Goal: Task Accomplishment & Management: Use online tool/utility

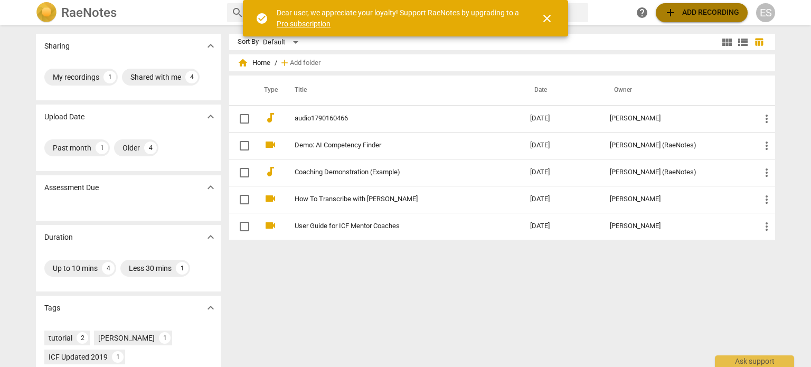
click at [671, 11] on span "add" at bounding box center [671, 12] width 13 height 13
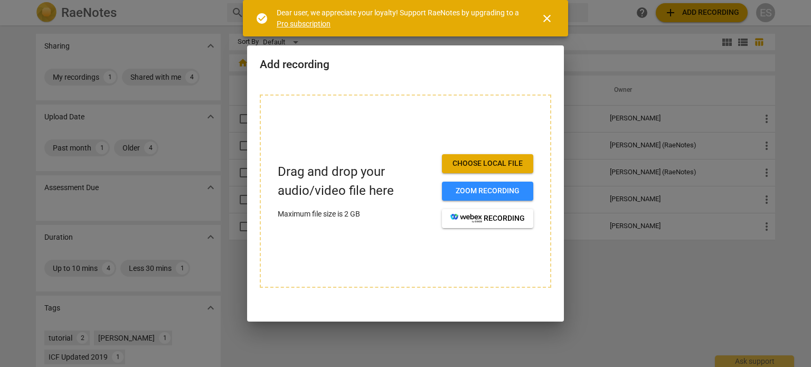
click at [515, 170] on button "Choose local file" at bounding box center [487, 163] width 91 height 19
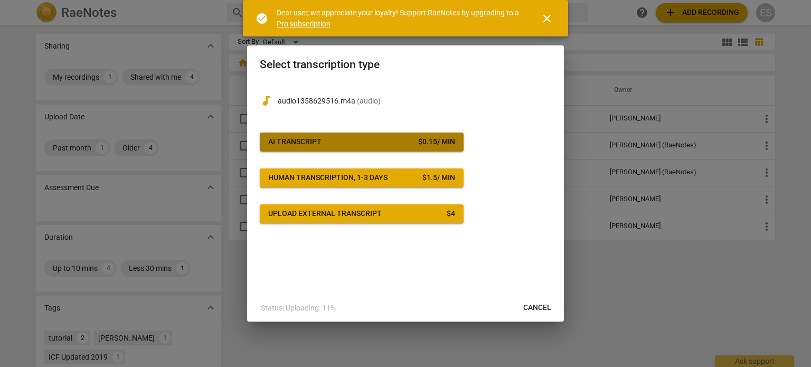
click at [437, 150] on button "AI Transcript $ 0.15 / min" at bounding box center [362, 142] width 204 height 19
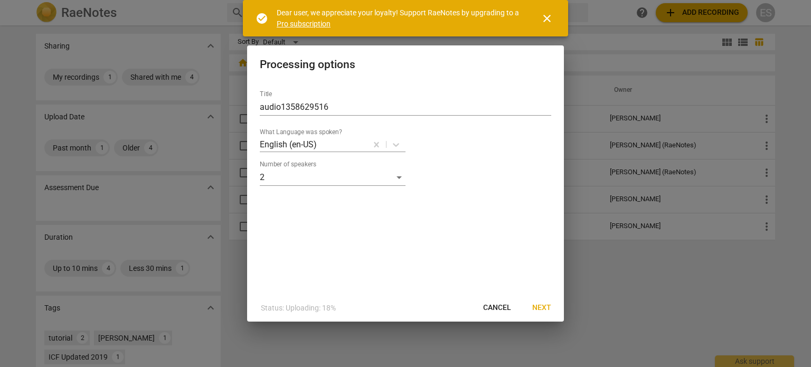
click at [539, 310] on span "Next" at bounding box center [542, 308] width 19 height 11
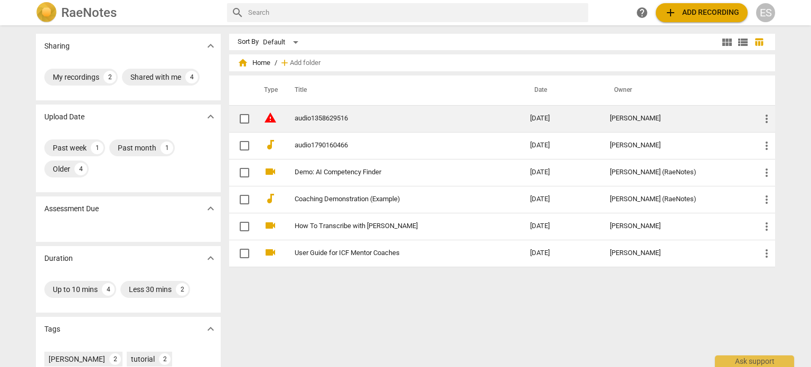
click at [246, 119] on input "checkbox" at bounding box center [245, 119] width 22 height 13
checkbox input "false"
click at [323, 119] on link "audio1358629516" at bounding box center [394, 119] width 198 height 8
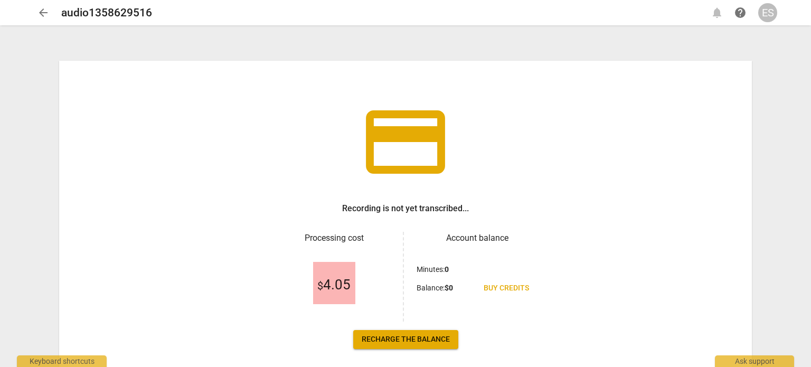
click at [45, 13] on span "arrow_back" at bounding box center [43, 12] width 13 height 13
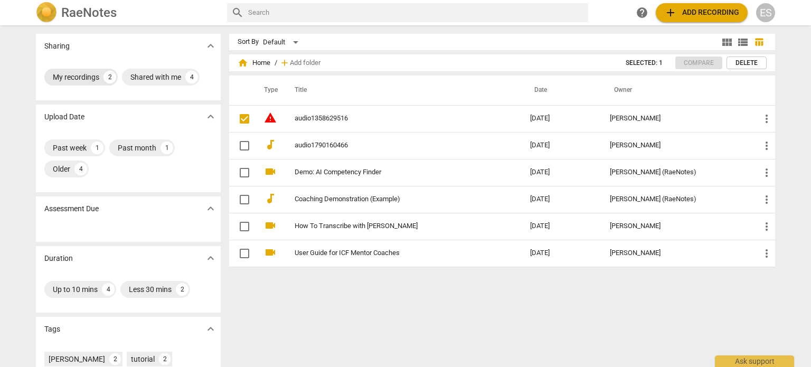
click at [106, 77] on div "2" at bounding box center [110, 77] width 13 height 13
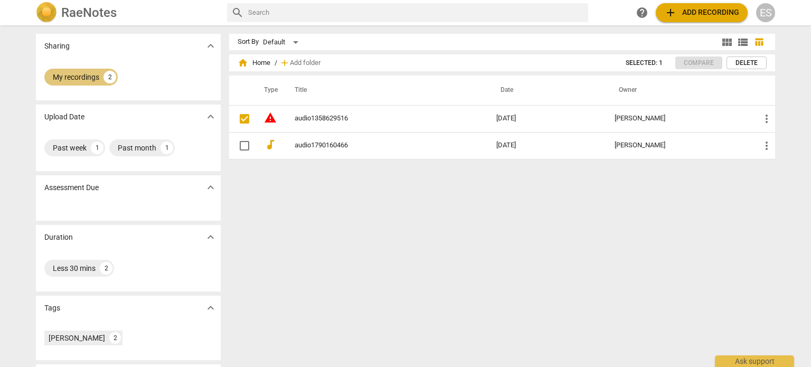
click at [110, 80] on div "2" at bounding box center [110, 77] width 13 height 13
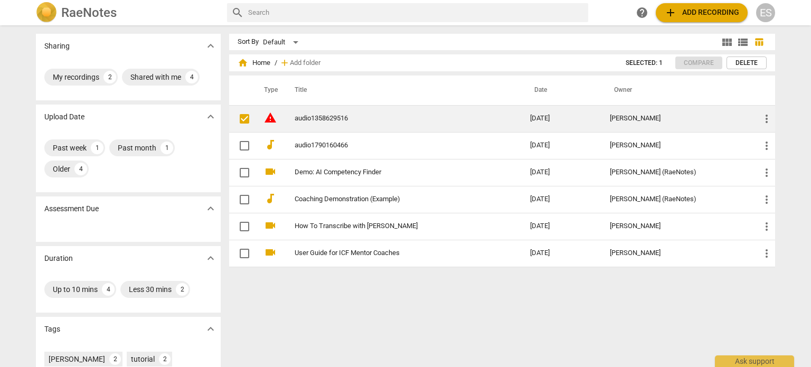
click at [309, 119] on link "audio1358629516" at bounding box center [394, 119] width 198 height 8
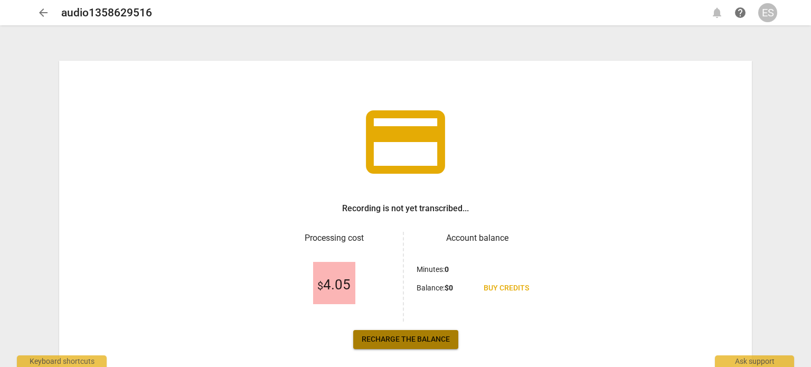
click at [404, 346] on link "Recharge the balance" at bounding box center [405, 339] width 105 height 19
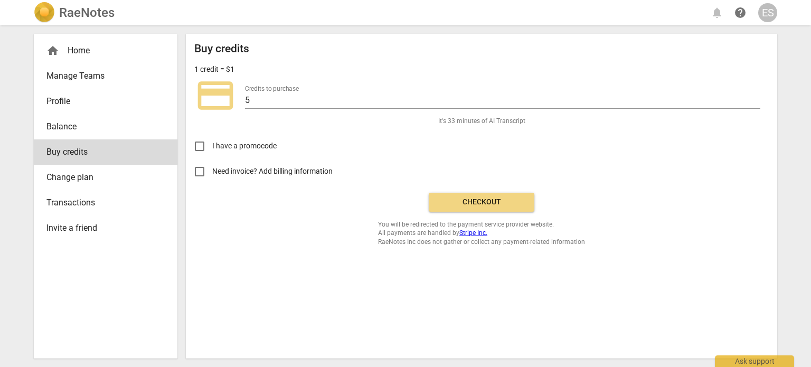
click at [482, 201] on span "Checkout" at bounding box center [481, 202] width 89 height 11
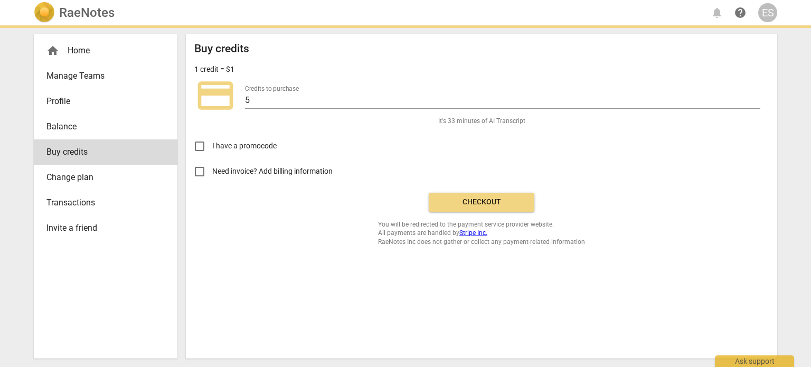
click at [201, 175] on input "Need invoice? Add billing information" at bounding box center [199, 171] width 25 height 25
checkbox input "true"
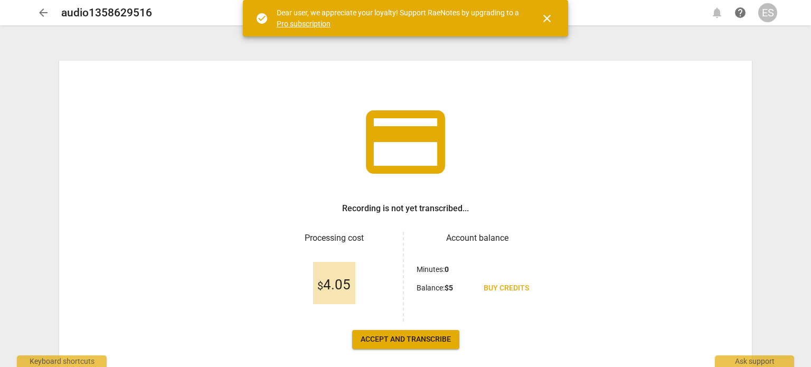
click at [441, 343] on span "Accept and transcribe" at bounding box center [406, 339] width 90 height 11
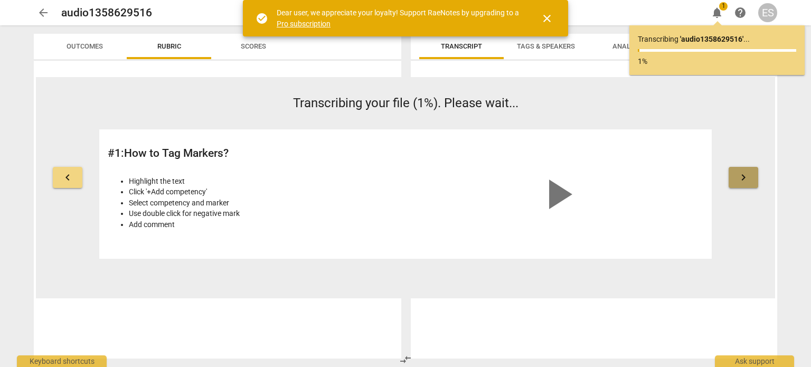
click at [746, 173] on span "keyboard_arrow_right" at bounding box center [743, 177] width 13 height 13
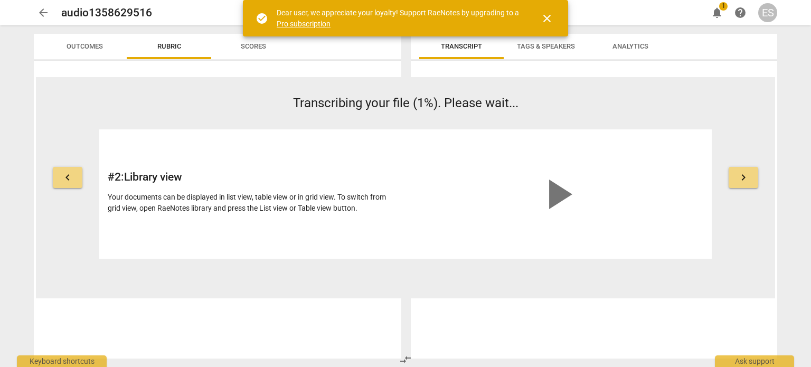
click at [746, 174] on span "keyboard_arrow_right" at bounding box center [743, 177] width 13 height 13
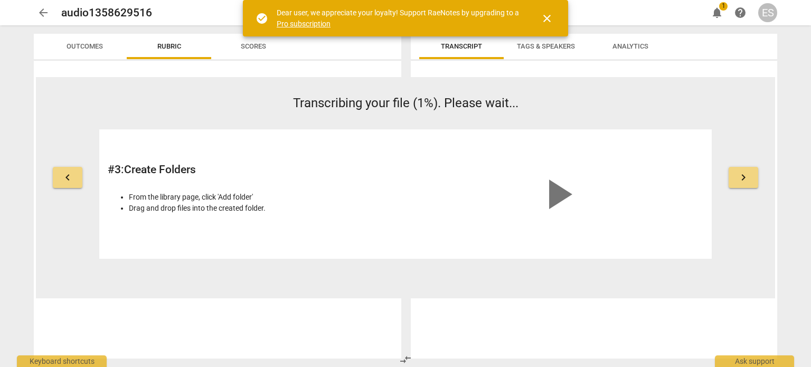
click at [746, 174] on span "keyboard_arrow_right" at bounding box center [743, 177] width 13 height 13
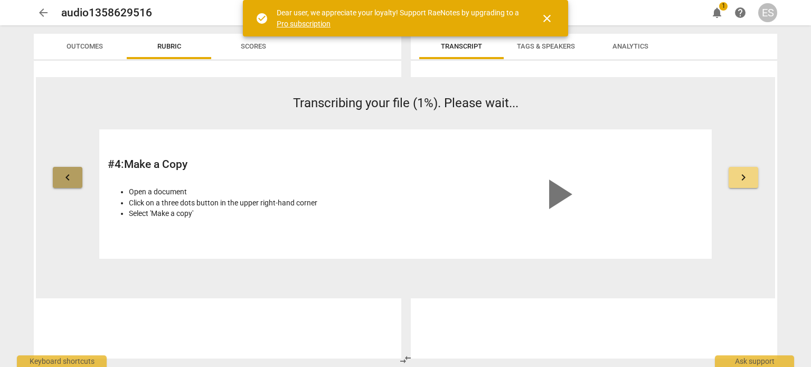
click at [63, 178] on span "keyboard_arrow_left" at bounding box center [67, 177] width 13 height 13
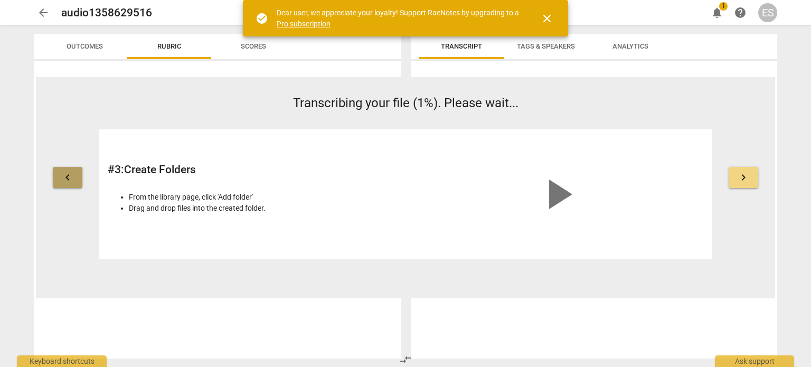
click at [63, 178] on span "keyboard_arrow_left" at bounding box center [67, 177] width 13 height 13
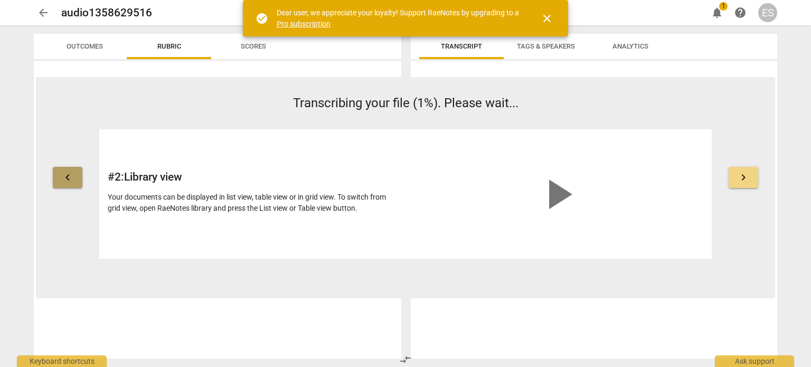
click at [63, 178] on span "keyboard_arrow_left" at bounding box center [67, 177] width 13 height 13
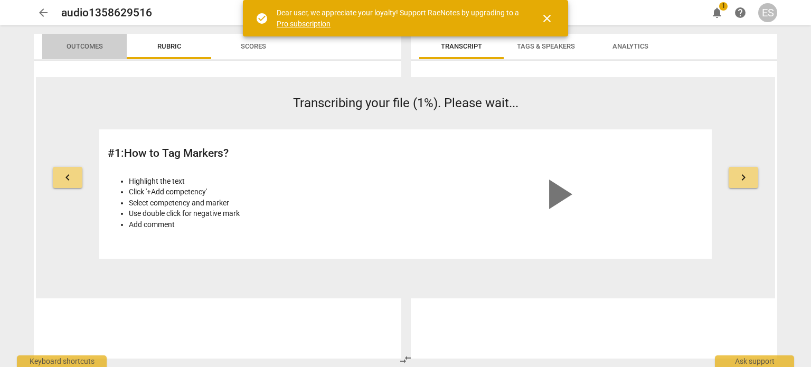
click at [99, 41] on span "Outcomes" at bounding box center [85, 47] width 62 height 14
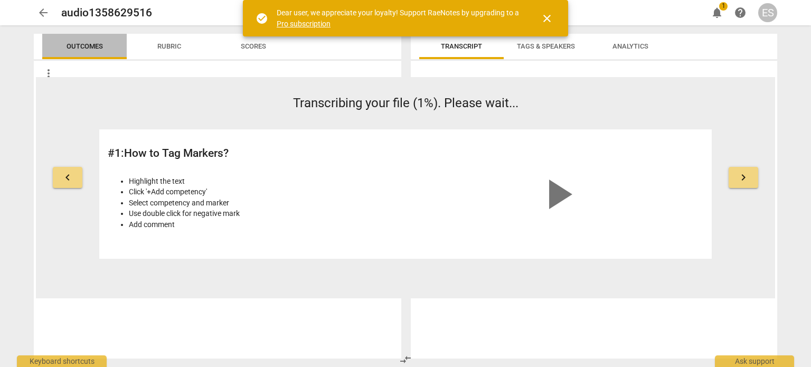
click at [99, 41] on span "Outcomes" at bounding box center [85, 47] width 62 height 14
click at [160, 51] on span "Rubric" at bounding box center [169, 47] width 49 height 14
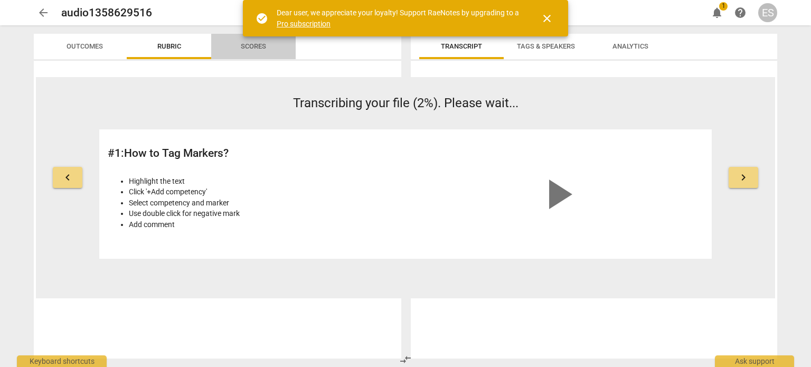
click at [236, 50] on span "Scores" at bounding box center [253, 47] width 51 height 14
click at [465, 42] on span "Transcript" at bounding box center [461, 46] width 41 height 8
click at [527, 44] on span "Tags & Speakers" at bounding box center [546, 46] width 58 height 8
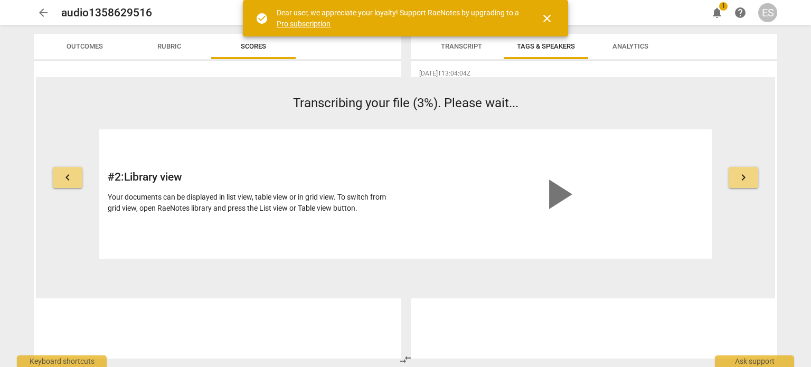
click at [762, 176] on div "keyboard_arrow_left Transcribing your file (3%). Please wait... # 2 : Library v…" at bounding box center [406, 176] width 740 height 165
click at [751, 176] on button "keyboard_arrow_right" at bounding box center [744, 177] width 30 height 21
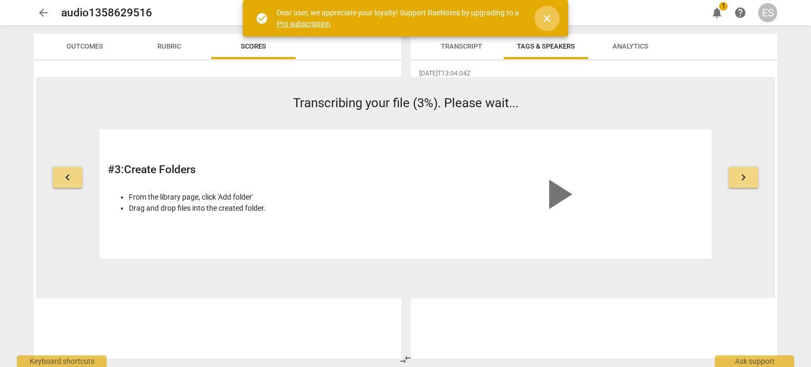
click at [547, 20] on span "close" at bounding box center [547, 18] width 13 height 13
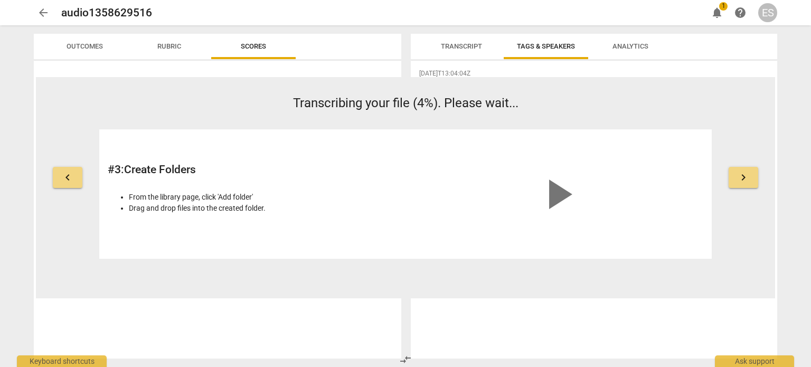
click at [88, 226] on div "keyboard_arrow_left Transcribing your file (4%). Please wait... # 3 : Create Fo…" at bounding box center [406, 176] width 740 height 165
click at [66, 175] on span "keyboard_arrow_left" at bounding box center [67, 177] width 13 height 13
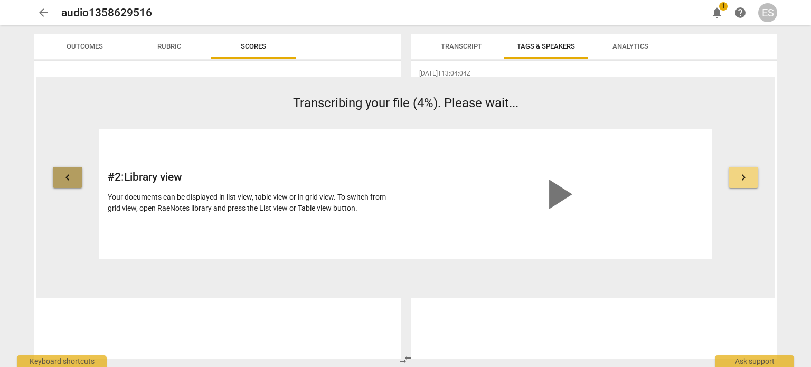
click at [66, 175] on span "keyboard_arrow_left" at bounding box center [67, 177] width 13 height 13
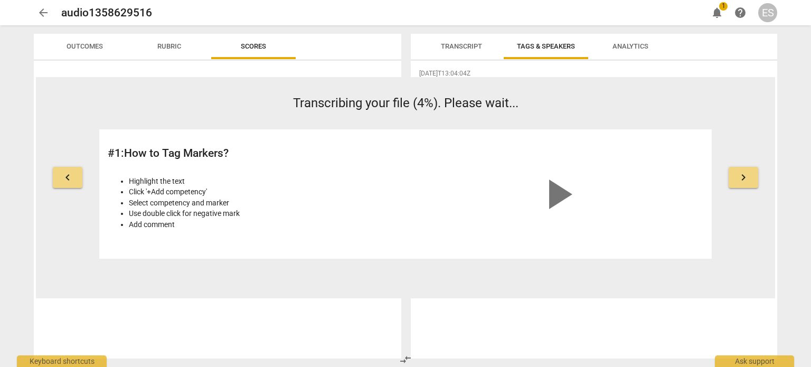
click at [66, 175] on span "keyboard_arrow_left" at bounding box center [67, 177] width 13 height 13
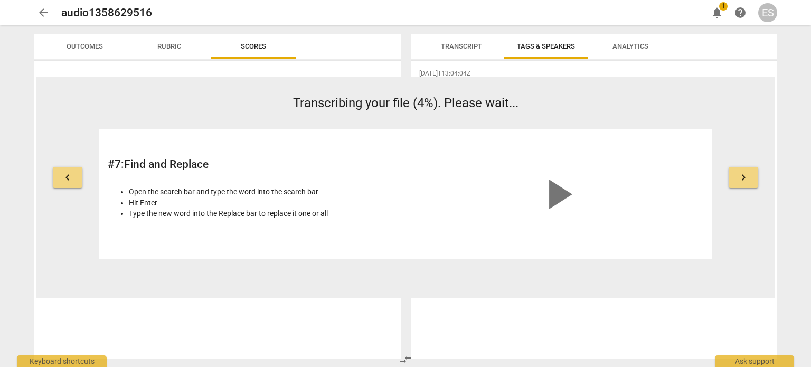
click at [811, 238] on div "arrow_back audio1358629516 edit notifications 1 help ES keyboard_arrow_left Tra…" at bounding box center [405, 183] width 811 height 367
click at [666, 314] on div "[DATE]T13:04:04Z Tags [PERSON_NAME] People" at bounding box center [594, 210] width 367 height 298
click at [667, 328] on div "[DATE]T13:04:04Z Tags [PERSON_NAME] People" at bounding box center [594, 210] width 367 height 298
click at [88, 42] on span "Outcomes" at bounding box center [85, 46] width 36 height 8
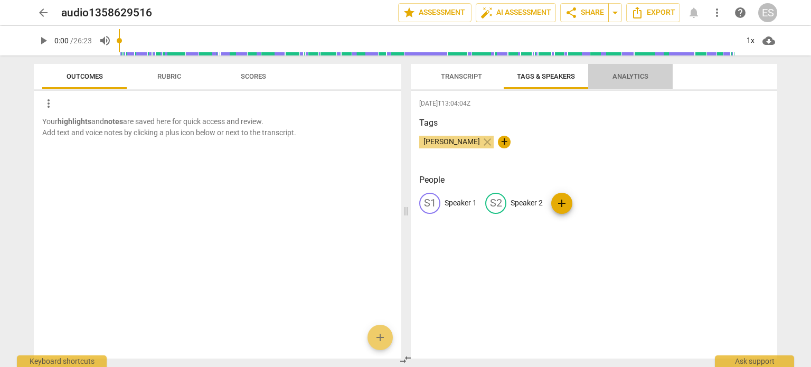
click at [615, 79] on span "Analytics" at bounding box center [631, 76] width 36 height 8
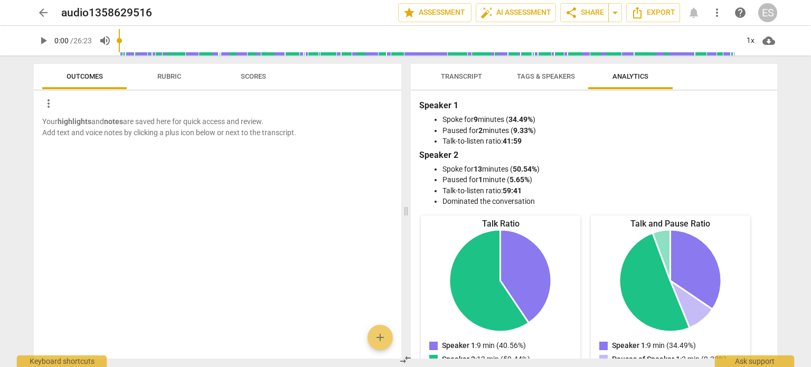
click at [469, 78] on span "Transcript" at bounding box center [461, 76] width 41 height 8
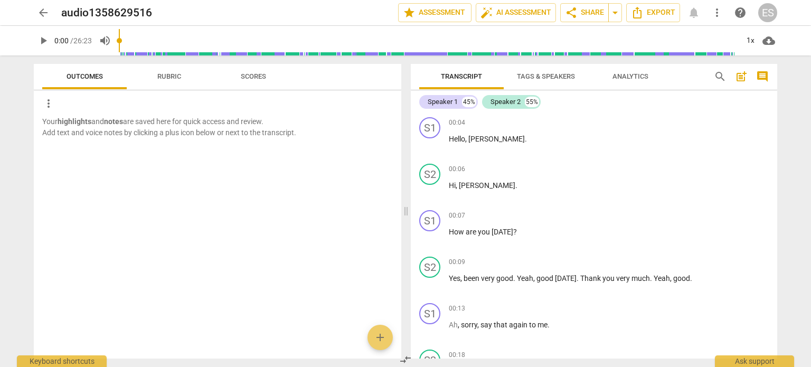
scroll to position [214, 0]
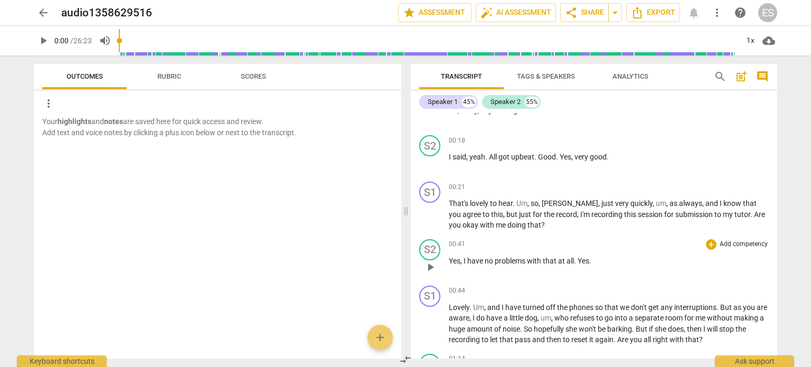
click at [759, 267] on div "00:41 + Add competency keyboard_arrow_right Yes , I have no problems with that …" at bounding box center [609, 258] width 320 height 38
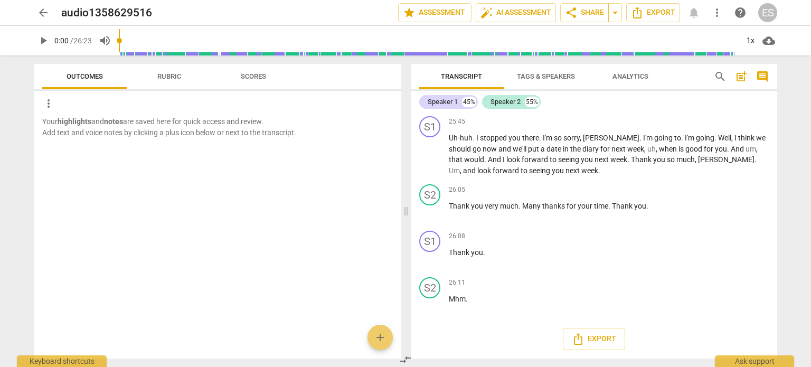
scroll to position [5168, 0]
click at [158, 78] on span "Rubric" at bounding box center [169, 76] width 24 height 8
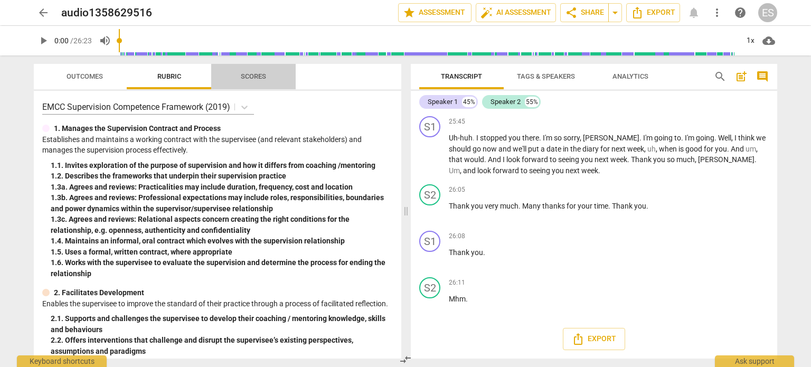
click at [248, 74] on span "Scores" at bounding box center [253, 76] width 25 height 8
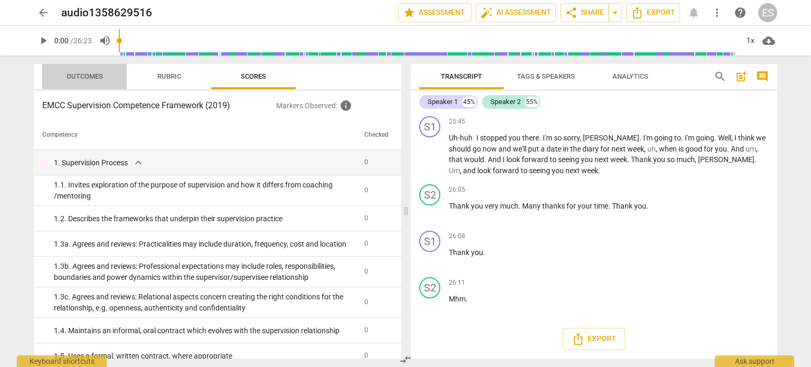
click at [68, 80] on span "Outcomes" at bounding box center [85, 76] width 36 height 8
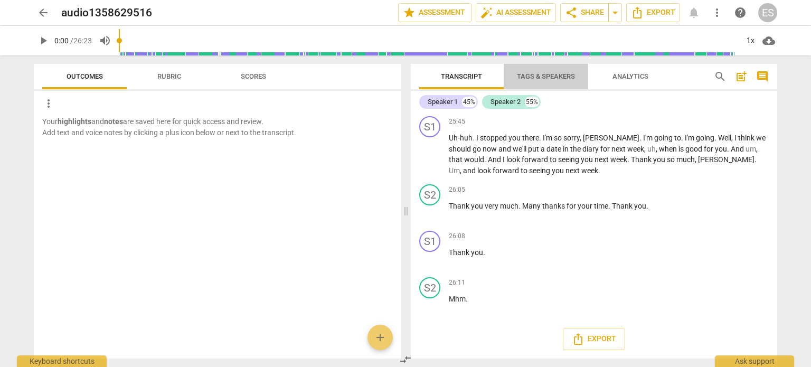
click at [530, 79] on span "Tags & Speakers" at bounding box center [546, 76] width 58 height 8
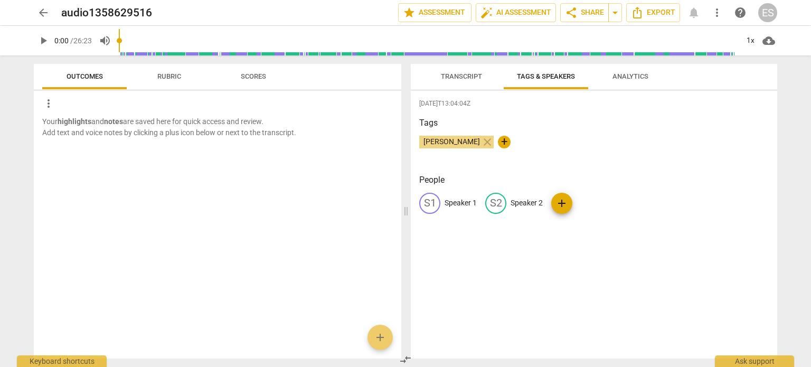
click at [627, 73] on span "Analytics" at bounding box center [631, 76] width 36 height 8
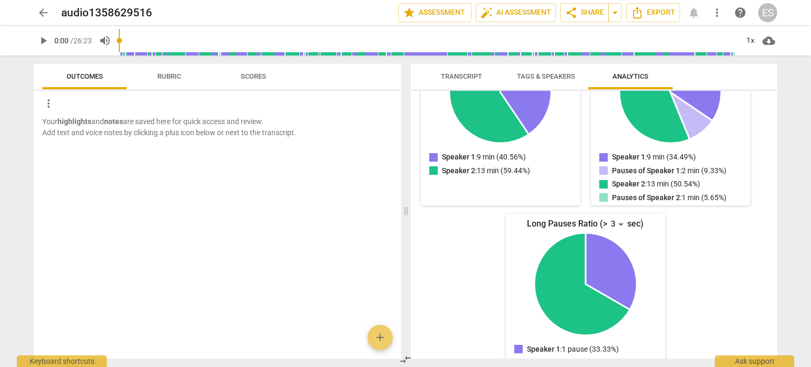
scroll to position [210, 0]
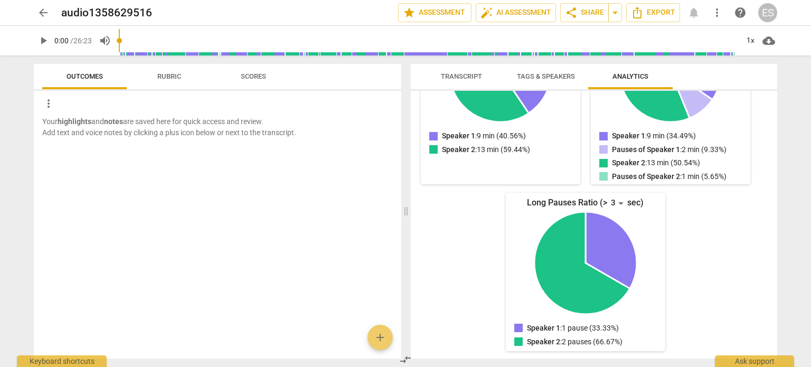
click at [49, 107] on span "more_vert" at bounding box center [48, 103] width 13 height 13
click at [49, 107] on li "Uncheck all" at bounding box center [72, 103] width 60 height 25
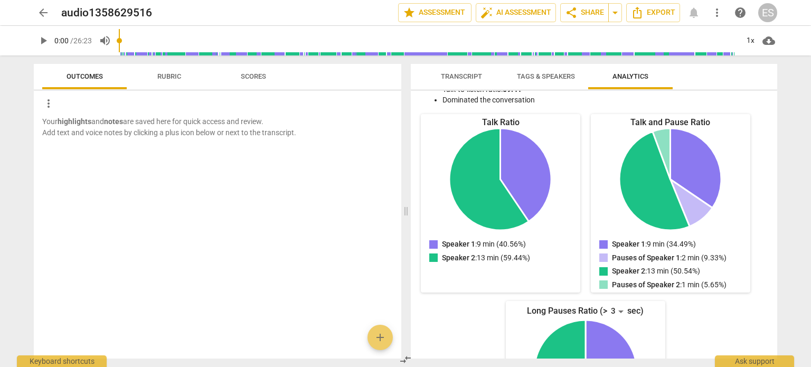
scroll to position [0, 0]
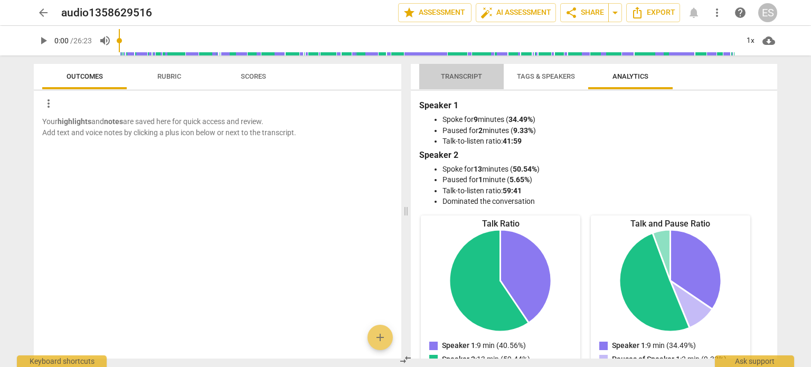
click at [478, 79] on span "Transcript" at bounding box center [461, 76] width 41 height 8
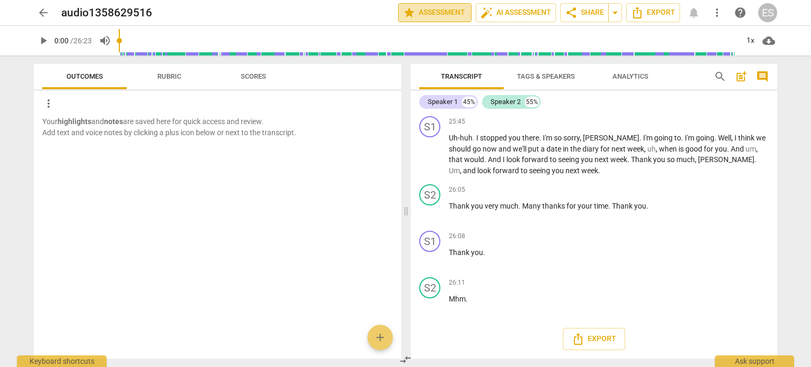
click at [460, 14] on span "star Assessment" at bounding box center [435, 12] width 64 height 13
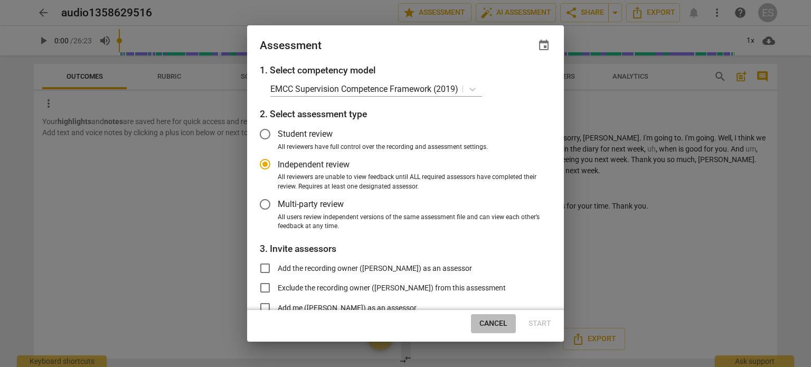
click at [494, 326] on span "Cancel" at bounding box center [494, 324] width 28 height 11
radio input "false"
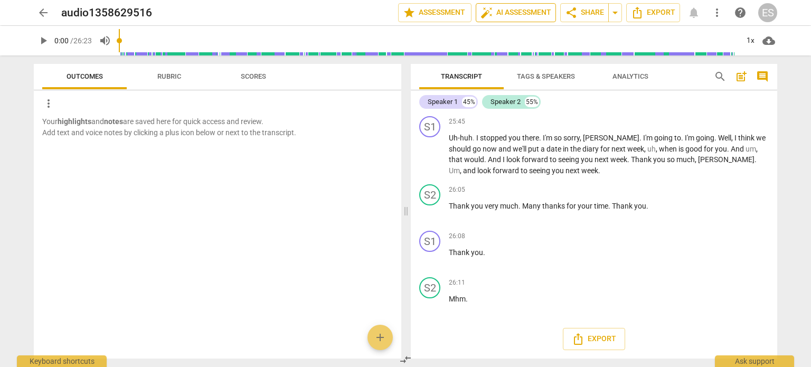
click at [517, 6] on span "auto_fix_high AI Assessment" at bounding box center [516, 12] width 71 height 13
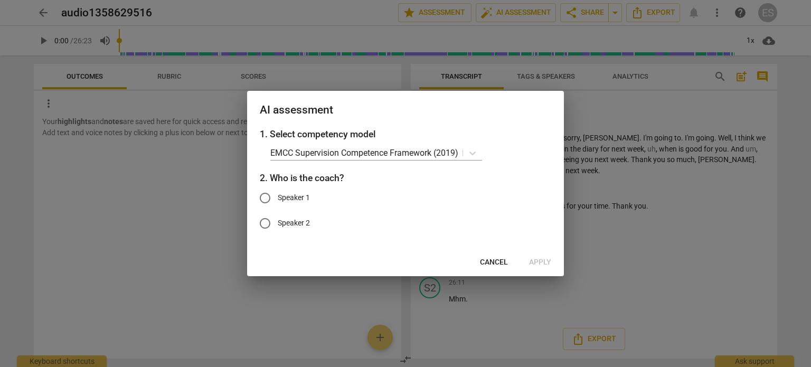
click at [268, 199] on input "Speaker 1" at bounding box center [265, 197] width 25 height 25
radio input "true"
click at [537, 258] on span "Apply" at bounding box center [540, 262] width 22 height 11
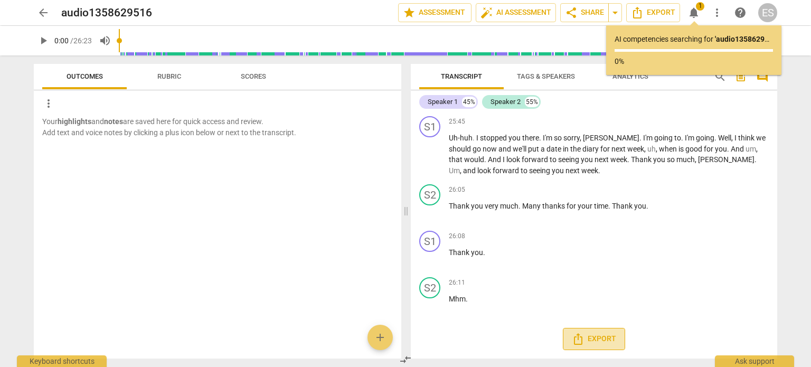
click at [592, 344] on span "Export" at bounding box center [594, 339] width 44 height 13
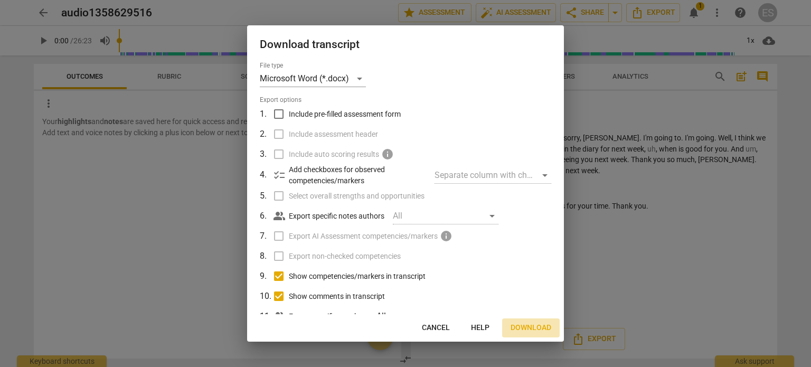
click at [524, 325] on span "Download" at bounding box center [531, 328] width 41 height 11
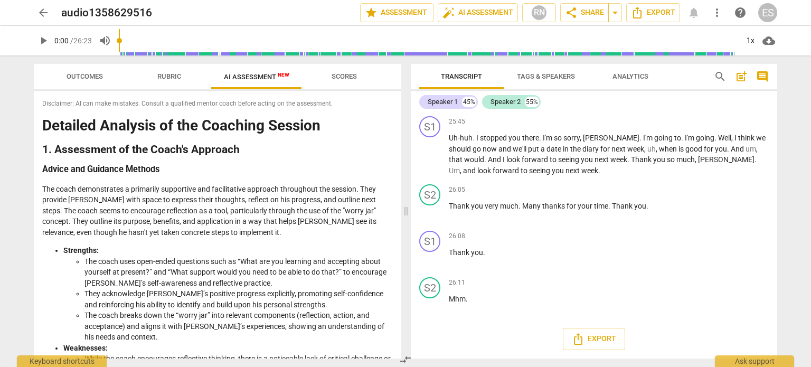
scroll to position [5186, 0]
click at [343, 82] on span "Scores" at bounding box center [344, 77] width 51 height 14
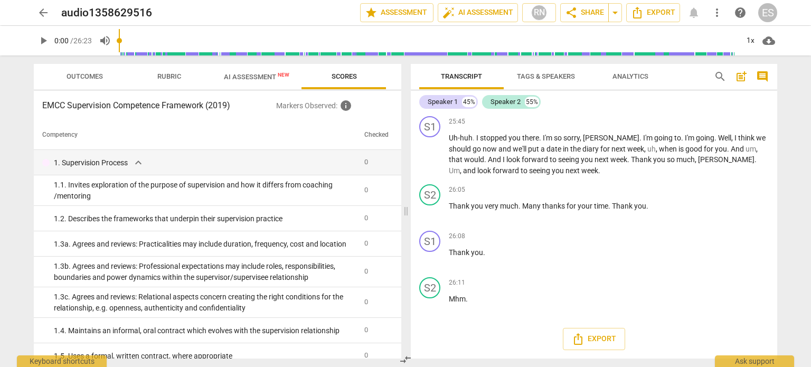
click at [106, 76] on span "Outcomes" at bounding box center [85, 77] width 62 height 14
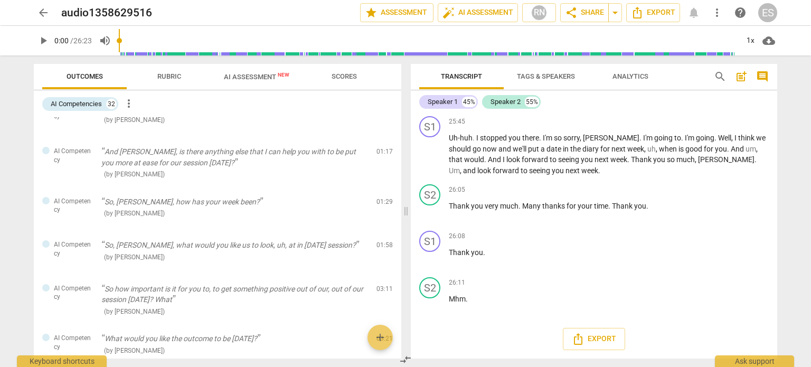
scroll to position [0, 0]
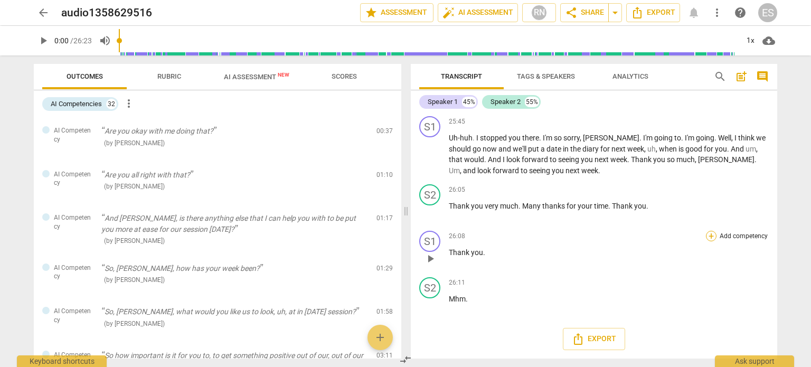
click at [710, 240] on div "+" at bounding box center [711, 236] width 11 height 11
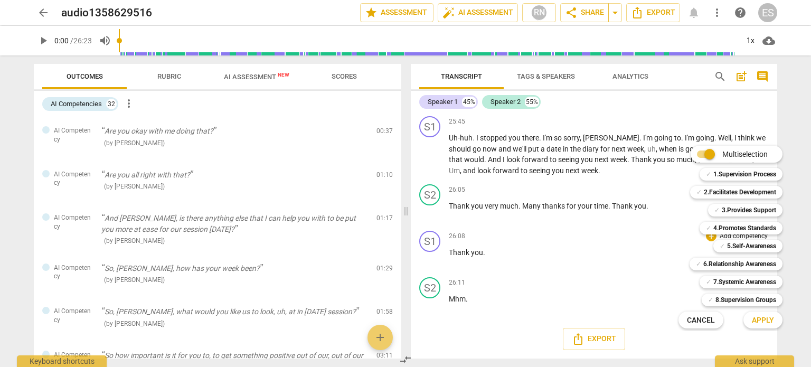
click at [666, 258] on div at bounding box center [405, 183] width 811 height 367
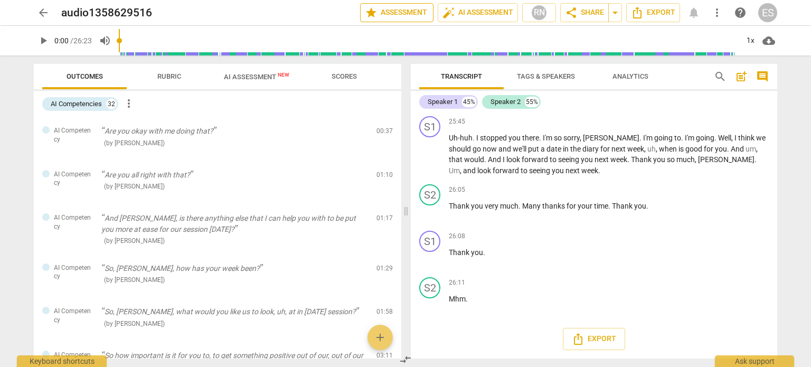
click at [388, 14] on span "star Assessment" at bounding box center [397, 12] width 64 height 13
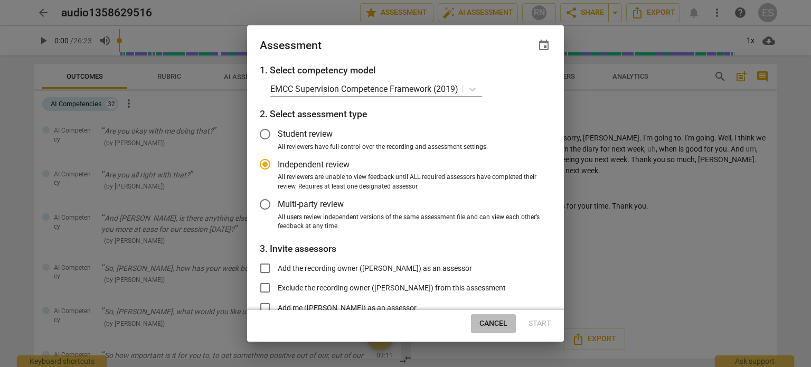
click at [489, 325] on span "Cancel" at bounding box center [494, 324] width 28 height 11
radio input "false"
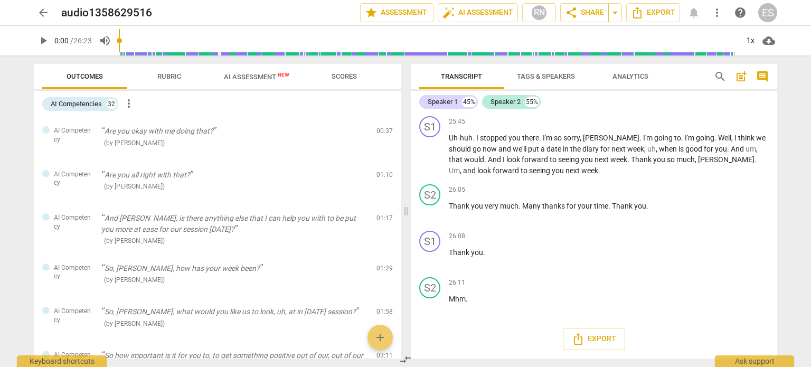
click at [82, 75] on span "Outcomes" at bounding box center [85, 76] width 36 height 8
click at [157, 76] on span "Rubric" at bounding box center [169, 76] width 24 height 8
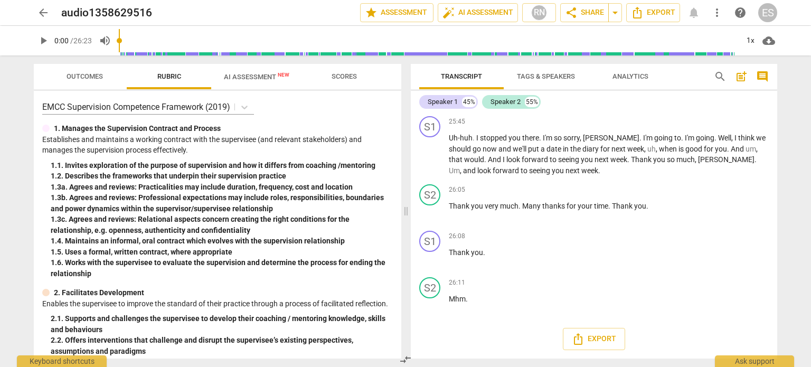
click at [335, 76] on span "Scores" at bounding box center [344, 76] width 25 height 8
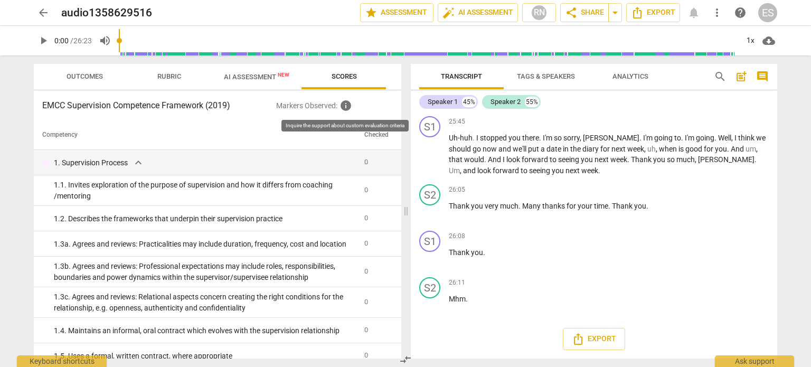
click at [347, 103] on span "info" at bounding box center [346, 105] width 13 height 13
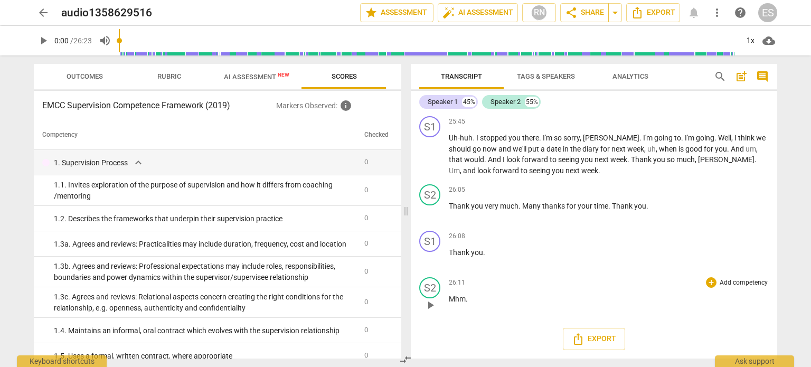
click at [750, 287] on p "Add competency" at bounding box center [744, 283] width 50 height 10
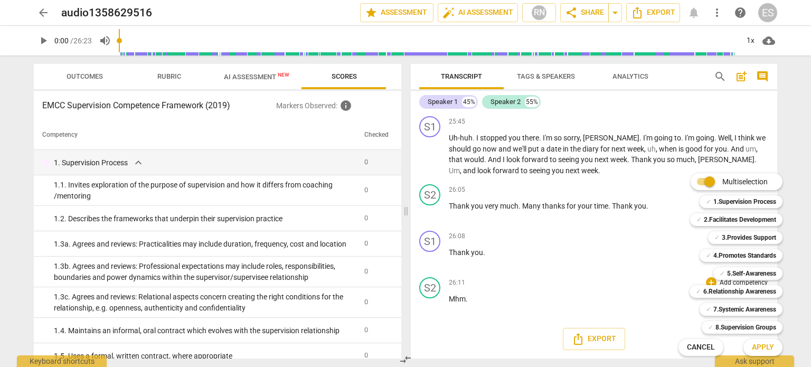
click at [670, 296] on div at bounding box center [405, 183] width 811 height 367
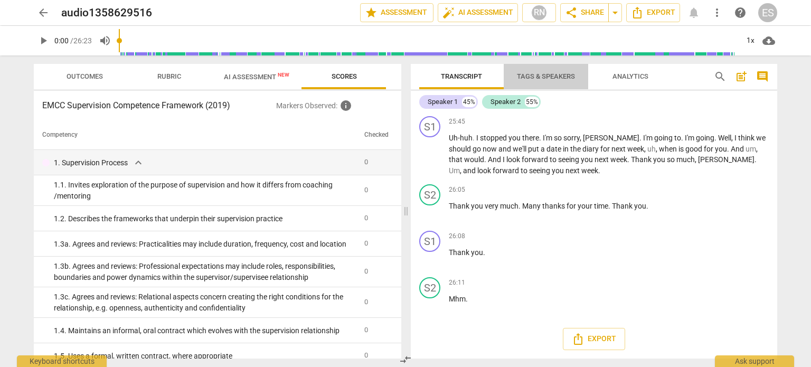
click at [558, 76] on span "Tags & Speakers" at bounding box center [546, 76] width 58 height 8
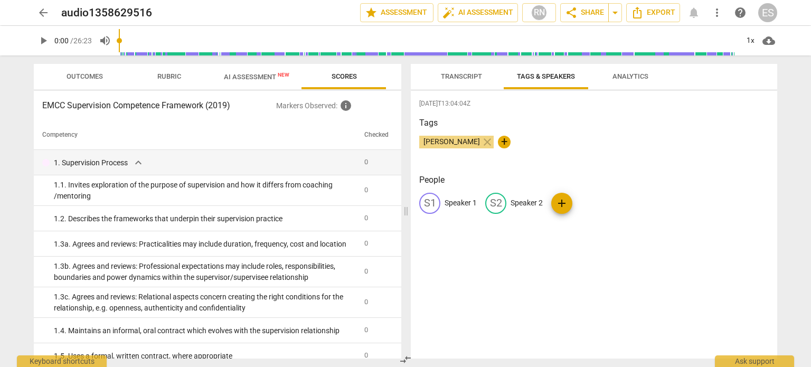
click at [472, 78] on span "Transcript" at bounding box center [461, 76] width 41 height 8
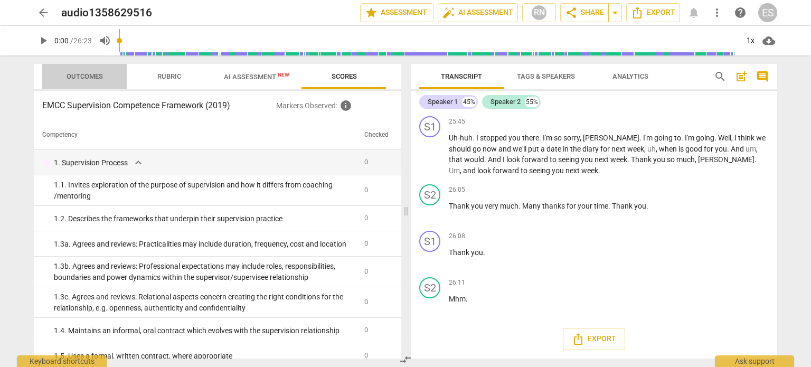
click at [72, 76] on span "Outcomes" at bounding box center [85, 76] width 36 height 8
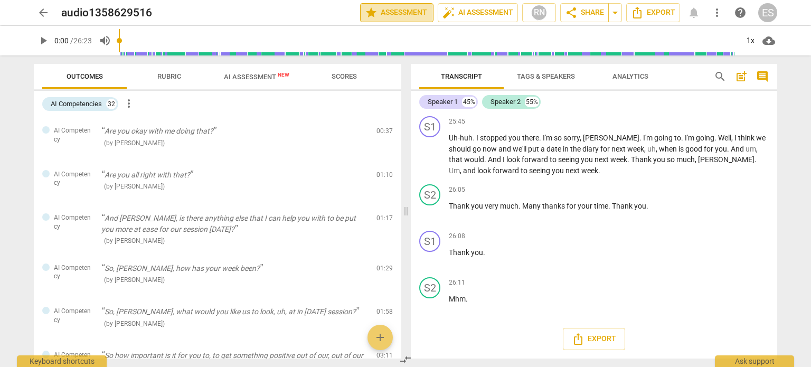
click at [387, 11] on span "star Assessment" at bounding box center [397, 12] width 64 height 13
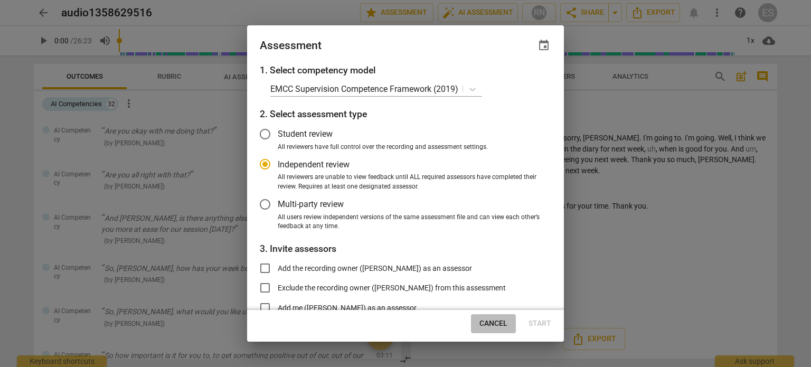
click at [499, 327] on span "Cancel" at bounding box center [494, 324] width 28 height 11
radio input "false"
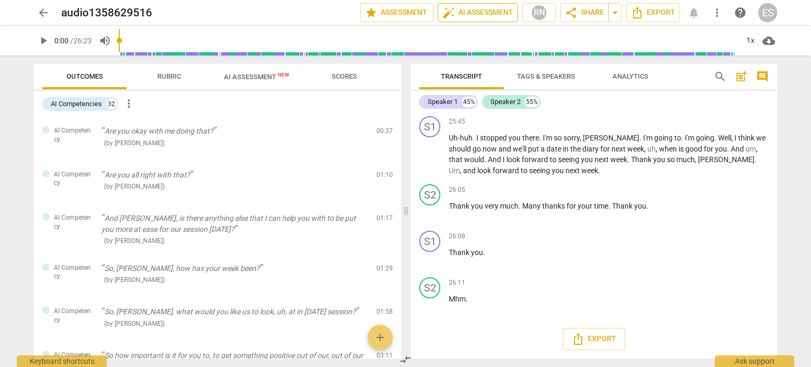
click at [505, 12] on span "auto_fix_high AI Assessment" at bounding box center [478, 12] width 71 height 13
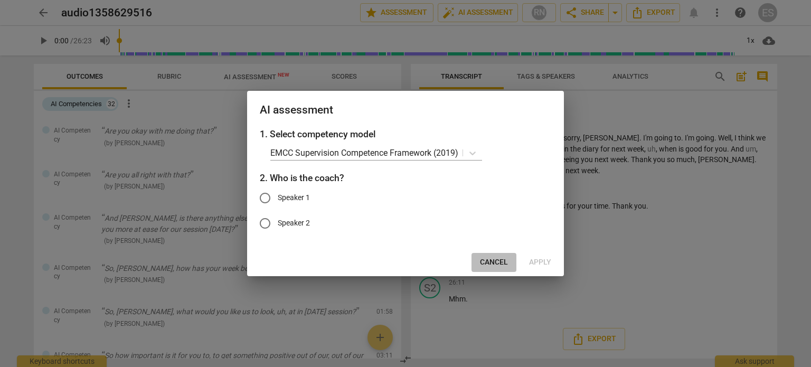
click at [494, 258] on span "Cancel" at bounding box center [494, 262] width 28 height 11
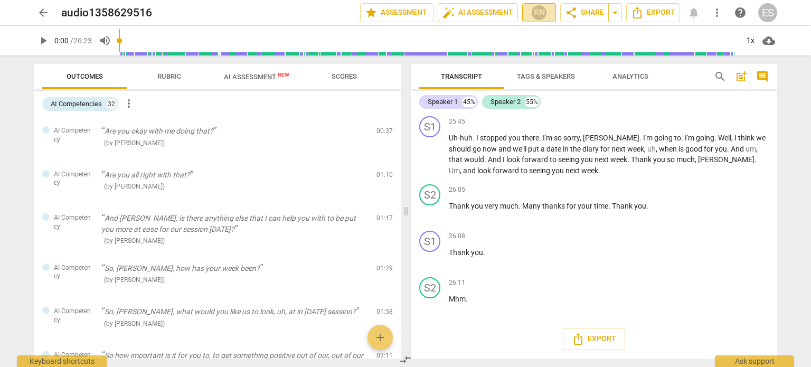
click at [537, 10] on div "RN" at bounding box center [539, 13] width 16 height 16
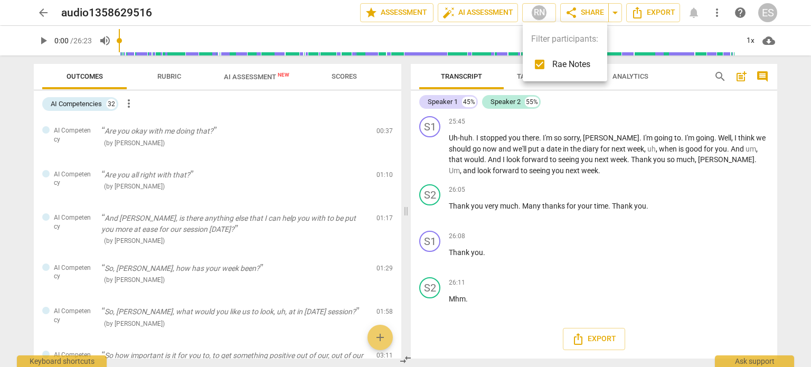
click at [516, 33] on div at bounding box center [405, 183] width 811 height 367
click at [561, 110] on div "Speaker 1 45% Speaker 2 55%" at bounding box center [594, 102] width 350 height 18
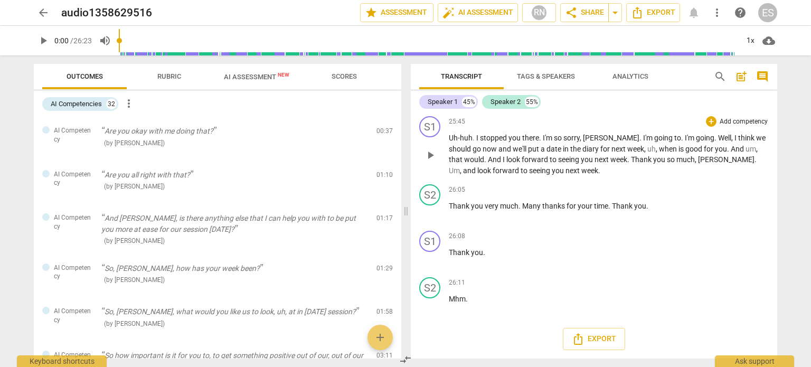
drag, startPoint x: 561, startPoint y: 110, endPoint x: 555, endPoint y: 141, distance: 31.2
click at [555, 141] on div "Speaker 1 45% Speaker 2 55% S1 play_arrow pause 00:04 + Add competency keyboard…" at bounding box center [594, 225] width 367 height 268
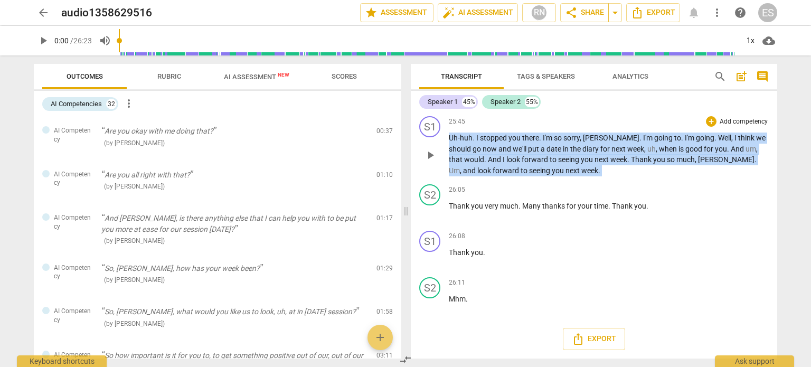
click at [555, 141] on span "so" at bounding box center [559, 138] width 10 height 8
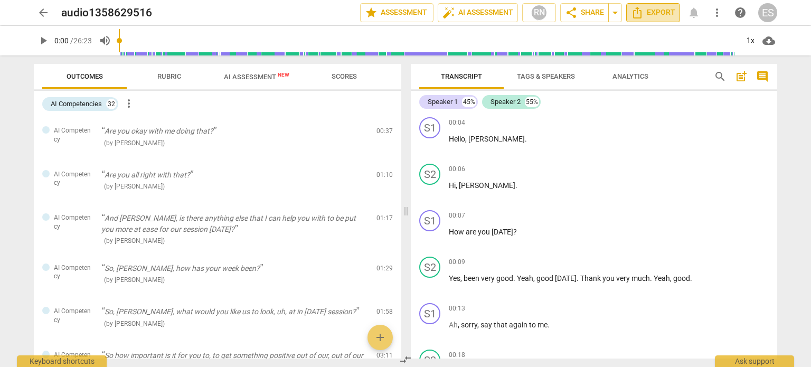
click at [637, 15] on icon "Export" at bounding box center [637, 12] width 13 height 13
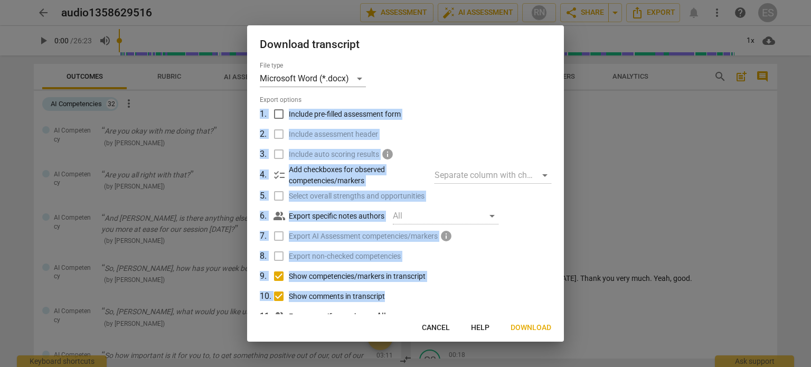
scroll to position [33, 0]
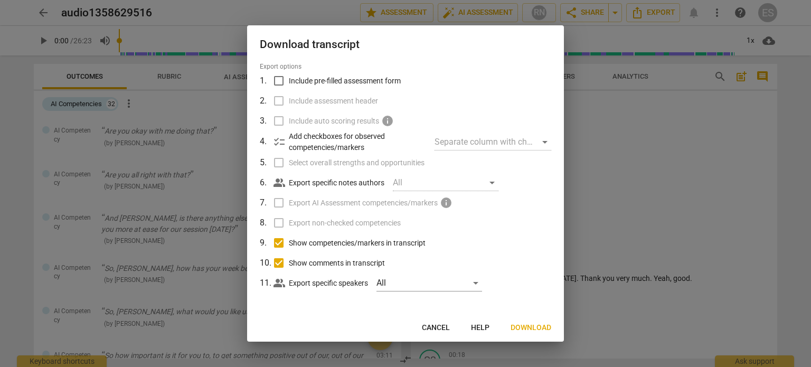
drag, startPoint x: 560, startPoint y: 210, endPoint x: 437, endPoint y: 330, distance: 171.8
click at [437, 330] on div "Download transcript File type Microsoft Word (*.docx) Export options 1 . Includ…" at bounding box center [405, 183] width 317 height 316
click at [437, 330] on span "Cancel" at bounding box center [436, 328] width 28 height 11
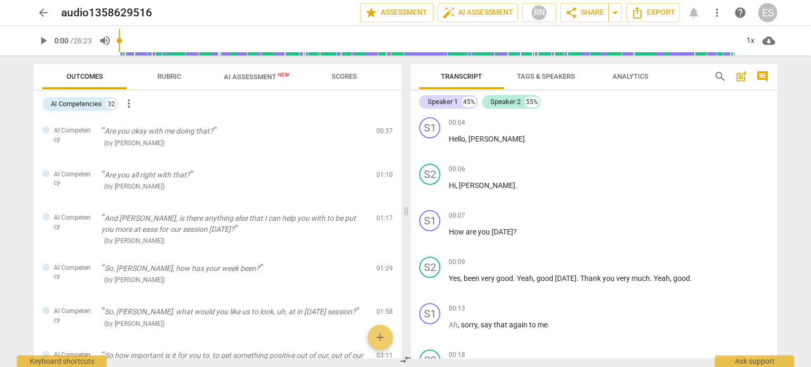
click at [46, 14] on span "arrow_back" at bounding box center [43, 12] width 13 height 13
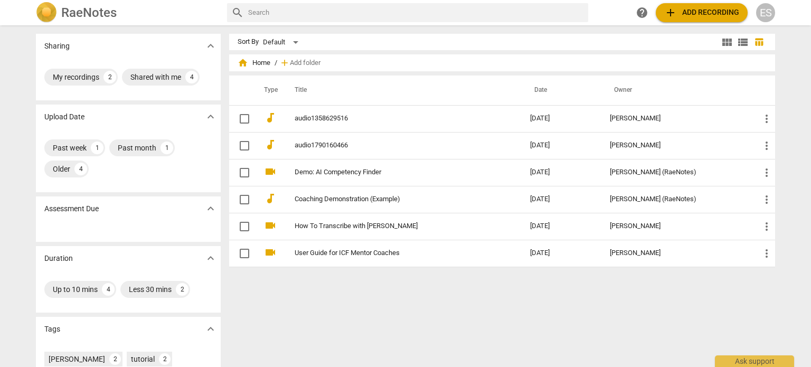
click at [215, 116] on span "expand_more" at bounding box center [210, 116] width 13 height 13
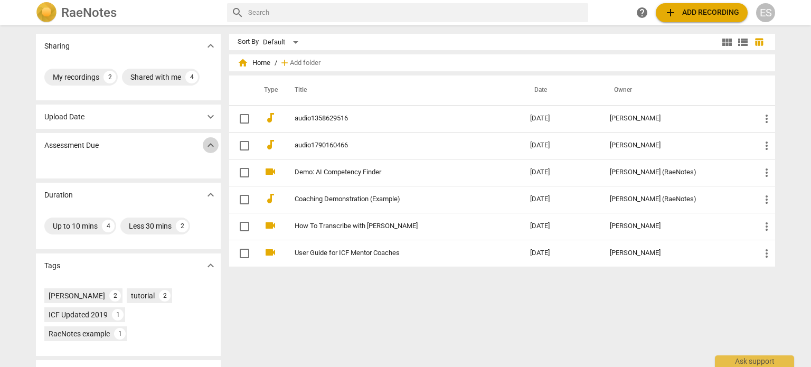
click at [211, 144] on span "expand_more" at bounding box center [210, 145] width 13 height 13
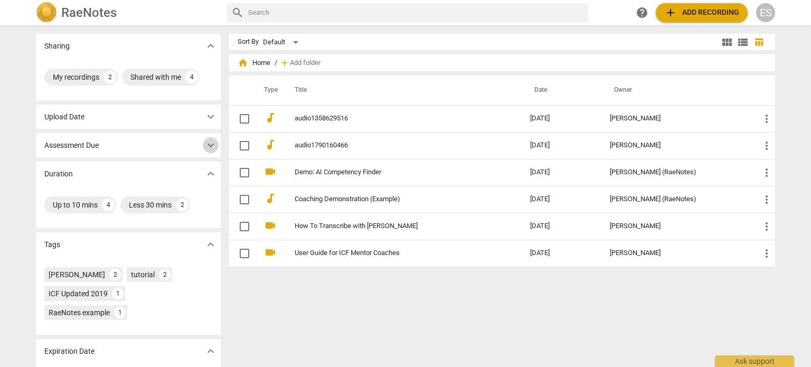
click at [211, 144] on span "expand_more" at bounding box center [210, 145] width 13 height 13
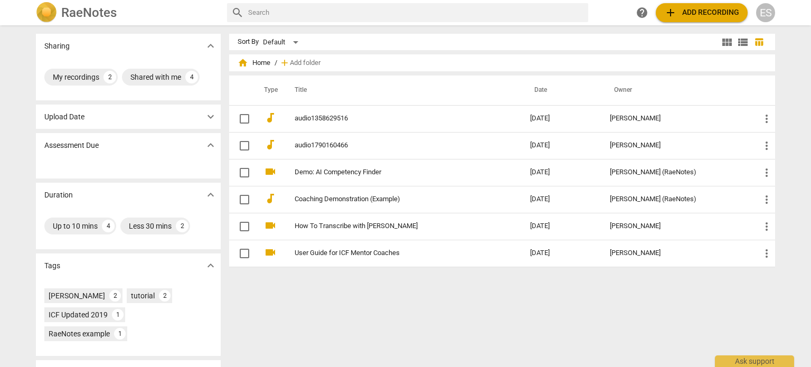
click at [208, 194] on span "expand_more" at bounding box center [210, 195] width 13 height 13
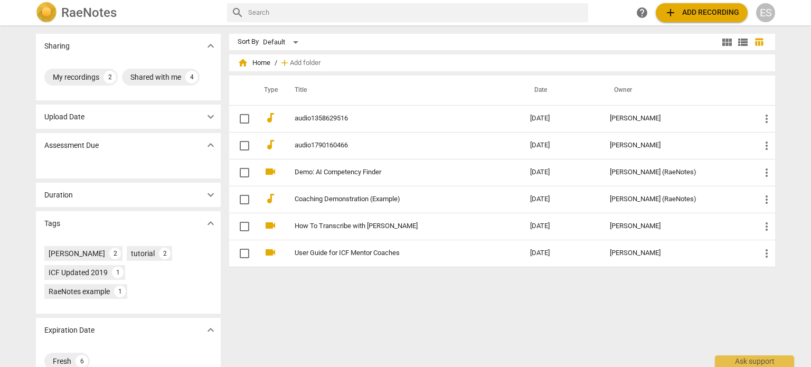
click at [214, 333] on span "expand_more" at bounding box center [210, 330] width 13 height 13
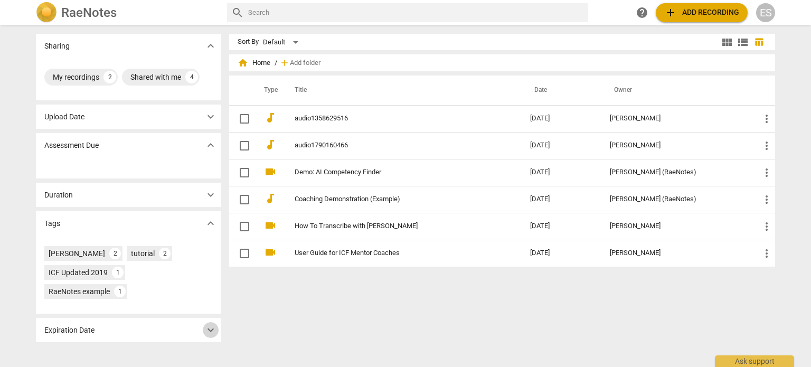
click at [214, 333] on span "expand_more" at bounding box center [210, 330] width 13 height 13
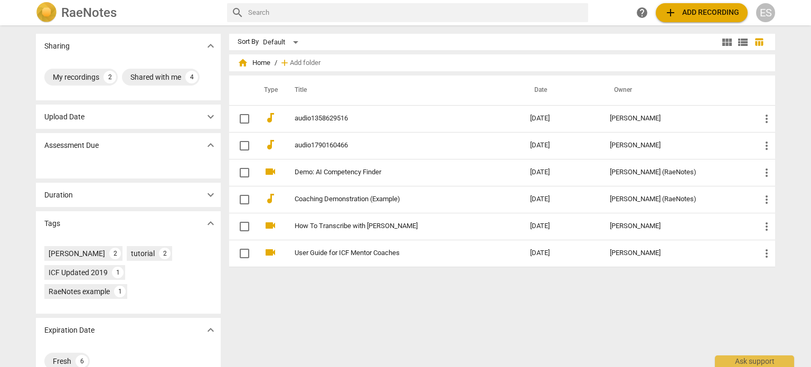
click at [212, 219] on span "expand_more" at bounding box center [210, 223] width 13 height 13
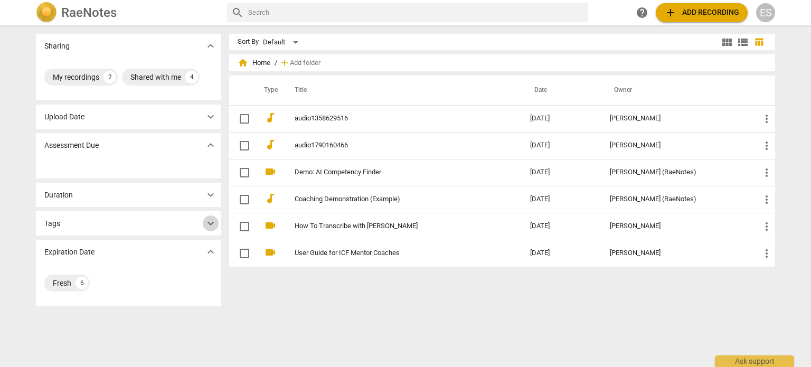
click at [212, 219] on span "expand_more" at bounding box center [210, 223] width 13 height 13
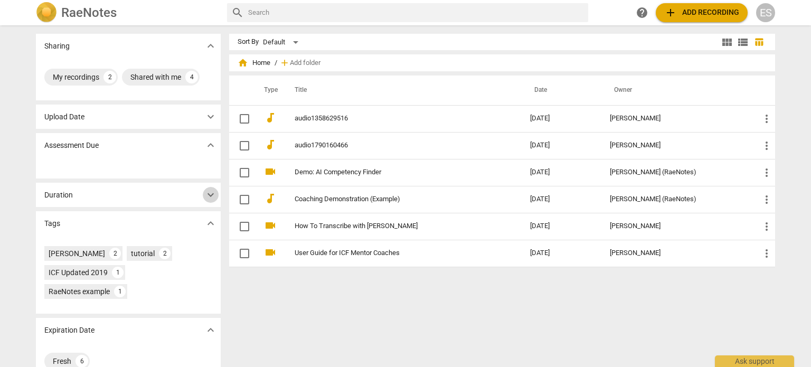
click at [211, 200] on span "expand_more" at bounding box center [210, 195] width 13 height 13
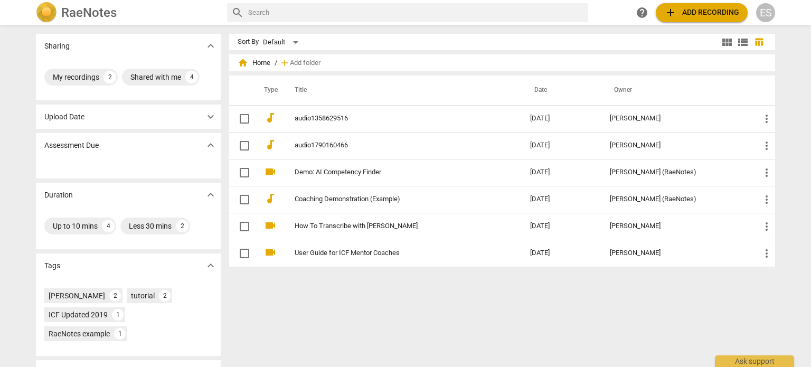
click at [209, 151] on span "expand_more" at bounding box center [210, 145] width 13 height 13
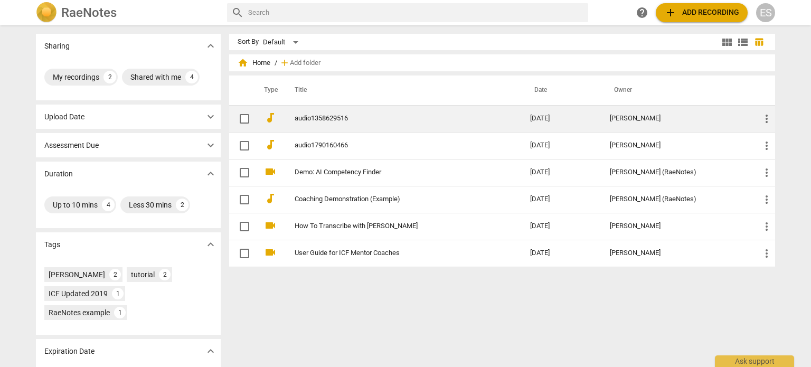
click at [304, 122] on link "audio1358629516" at bounding box center [394, 119] width 198 height 8
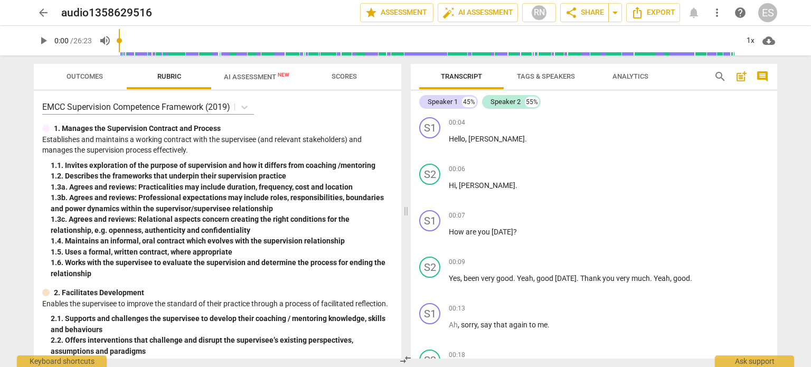
click at [744, 73] on span "post_add" at bounding box center [741, 76] width 13 height 13
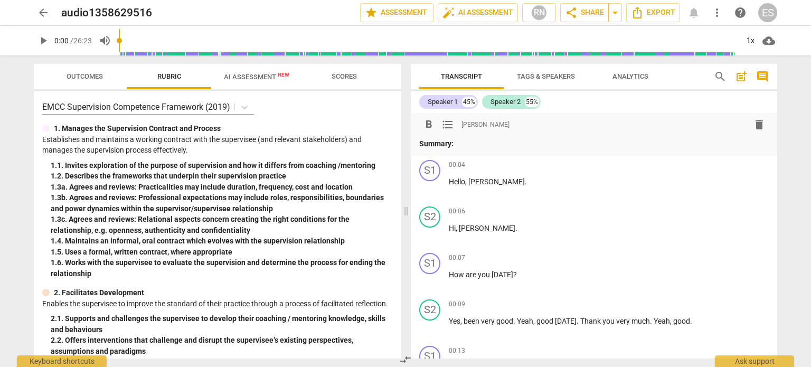
click at [761, 75] on span "comment" at bounding box center [763, 76] width 13 height 13
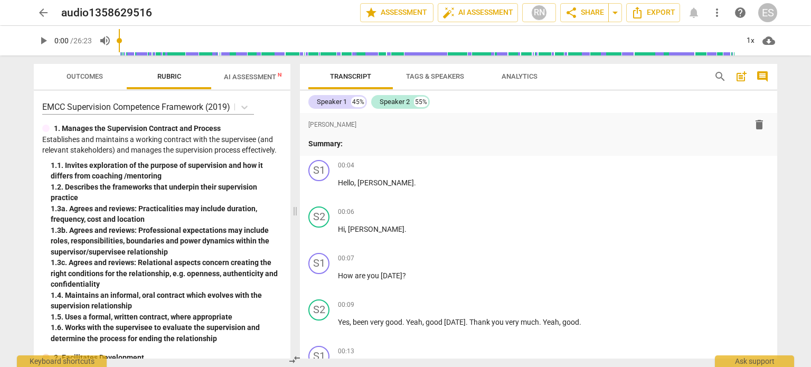
click at [743, 77] on span "post_add" at bounding box center [741, 76] width 13 height 13
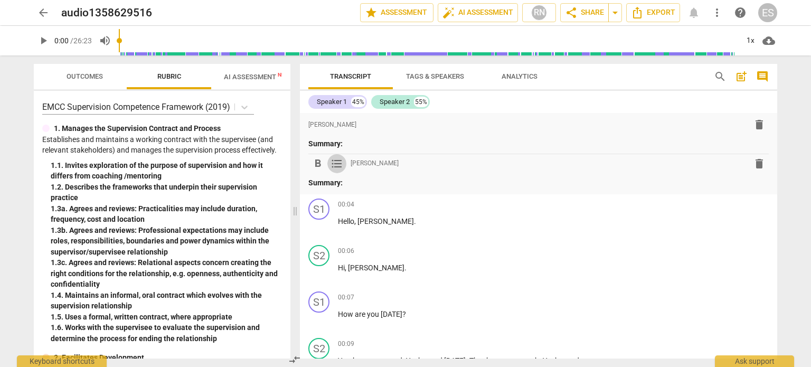
click at [338, 158] on span "format_list_bulleted" at bounding box center [337, 163] width 13 height 13
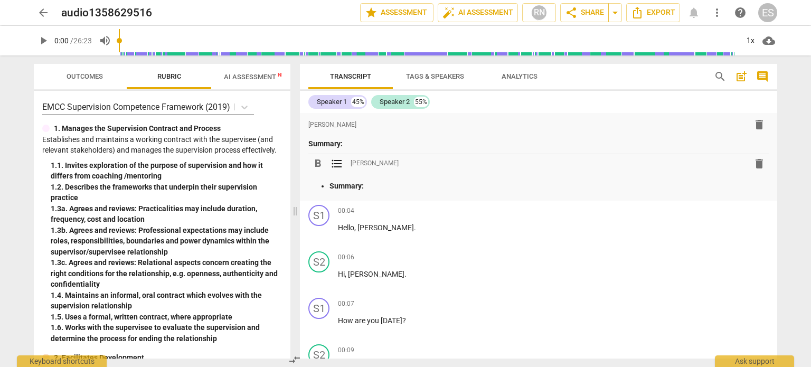
click at [338, 158] on span "format_list_bulleted" at bounding box center [337, 163] width 13 height 13
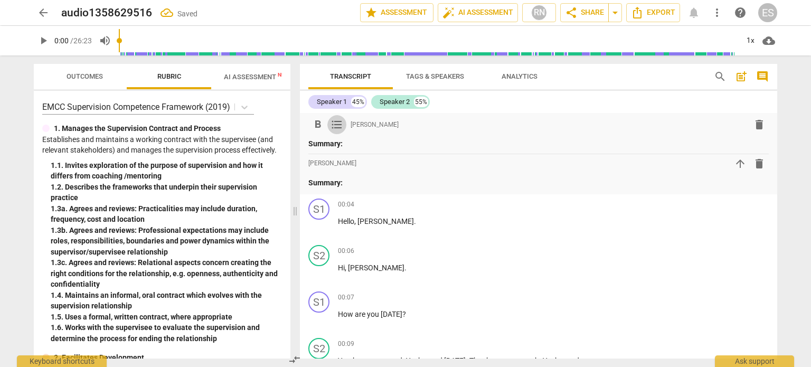
click at [340, 130] on span "format_list_bulleted" at bounding box center [337, 124] width 13 height 13
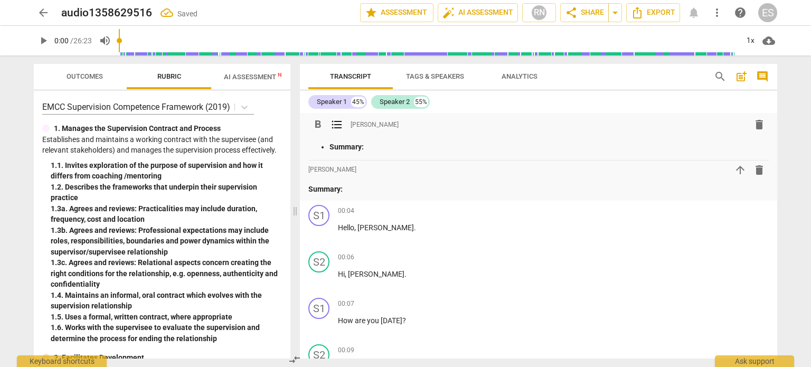
click at [340, 130] on span "format_list_bulleted" at bounding box center [337, 124] width 13 height 13
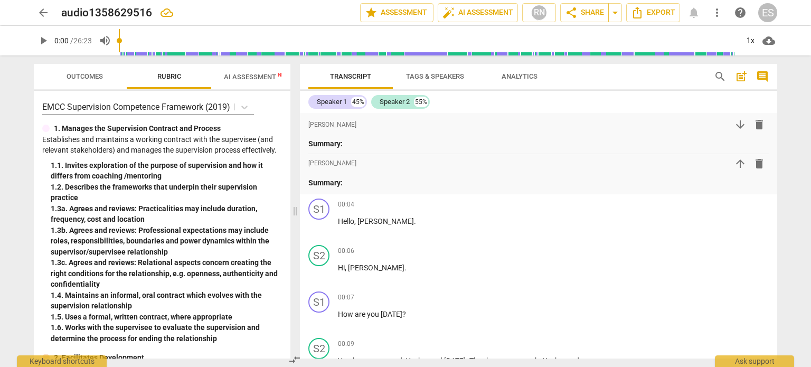
drag, startPoint x: 286, startPoint y: 94, endPoint x: 302, endPoint y: 180, distance: 87.6
click at [302, 180] on div "Outcomes Rubric AI Assessment New Scores EMCC Supervision Competence Framework …" at bounding box center [405, 211] width 761 height 312
click at [274, 77] on span "AI Assessment New" at bounding box center [257, 77] width 66 height 8
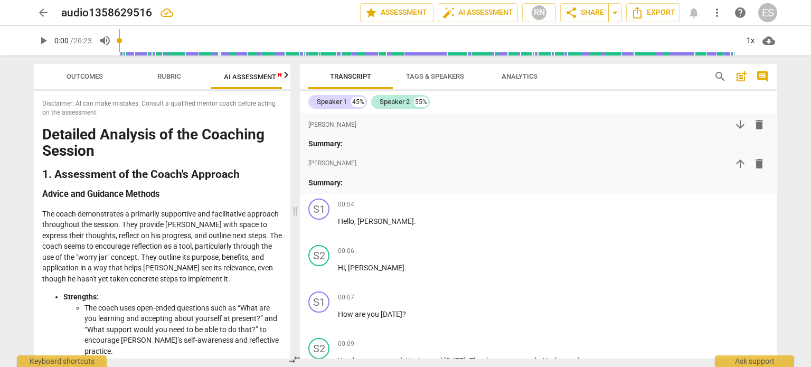
scroll to position [0, 19]
click at [256, 124] on div "Disclaimer: AI can make mistakes. Consult a qualified mentor coach before actin…" at bounding box center [162, 225] width 257 height 268
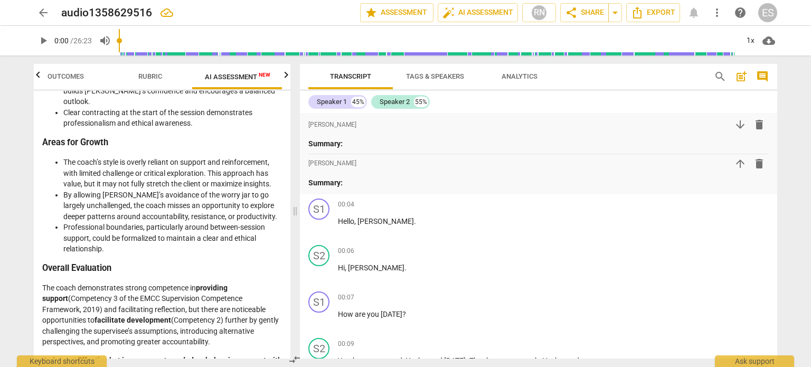
scroll to position [1987, 0]
